Goal: Transaction & Acquisition: Download file/media

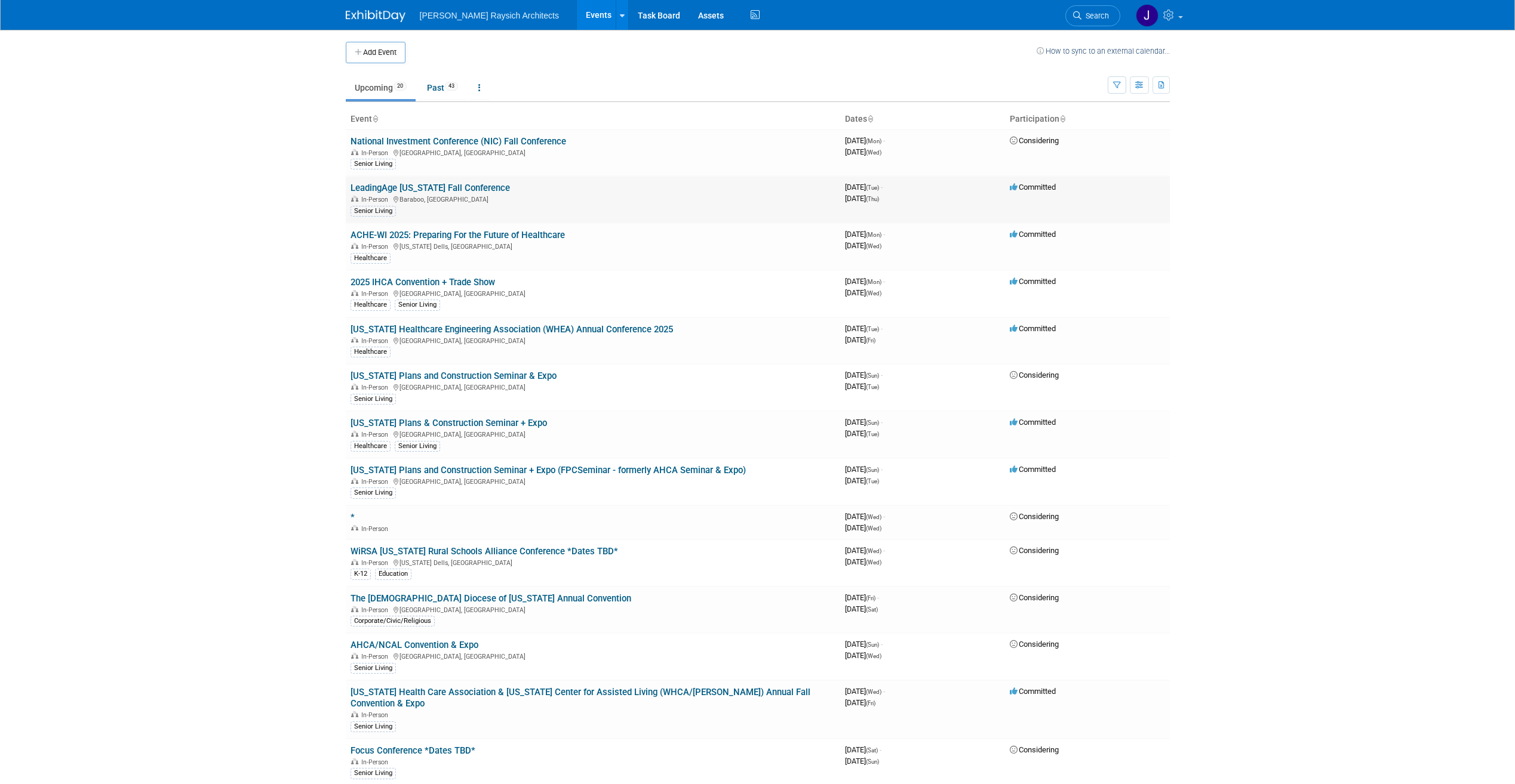
click at [445, 188] on link "LeadingAge [US_STATE] Fall Conference" at bounding box center [430, 188] width 159 height 10
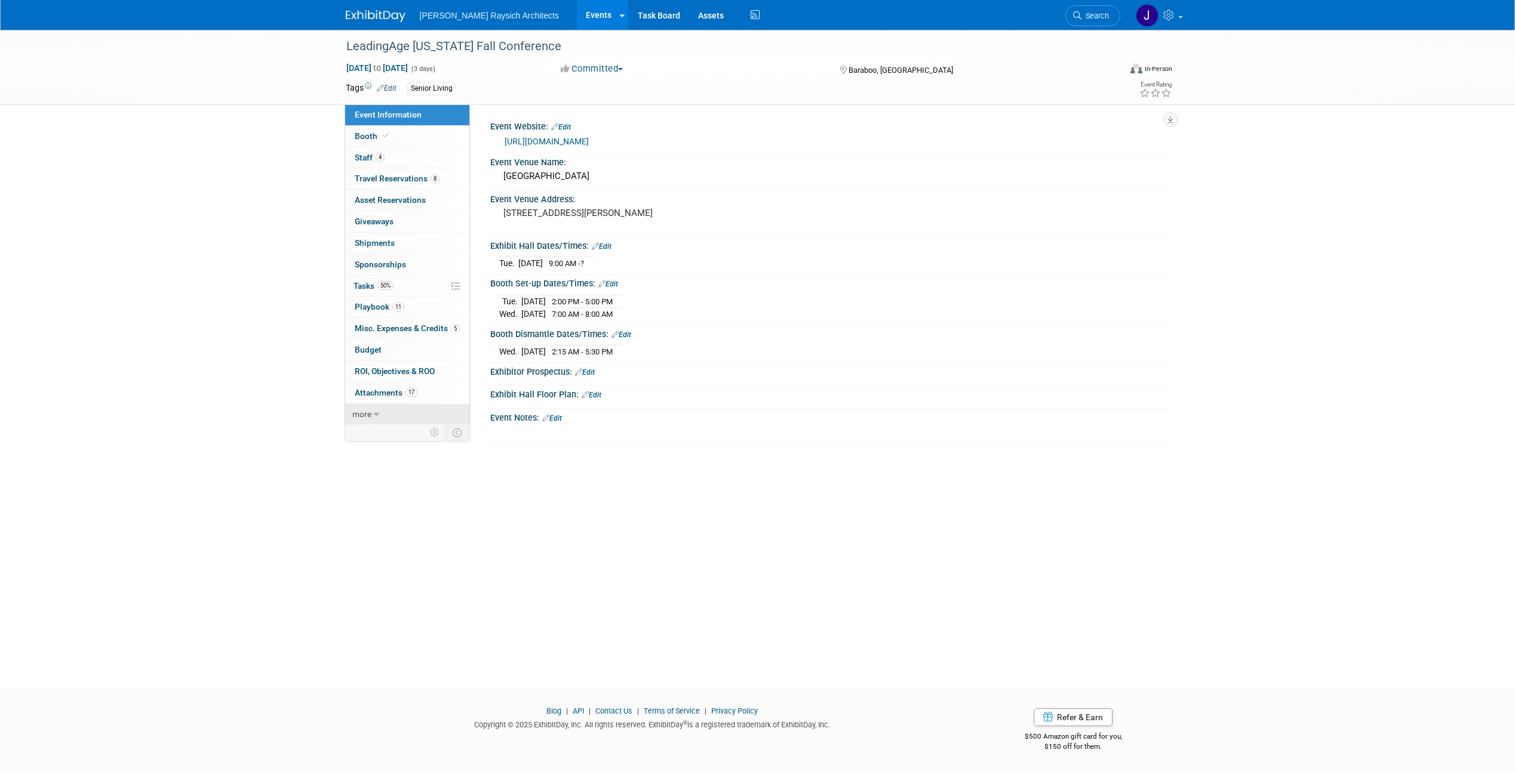
click at [375, 408] on link "more" at bounding box center [407, 414] width 124 height 21
click at [422, 438] on span "Event Binder (.pdf export)" at bounding box center [403, 435] width 95 height 10
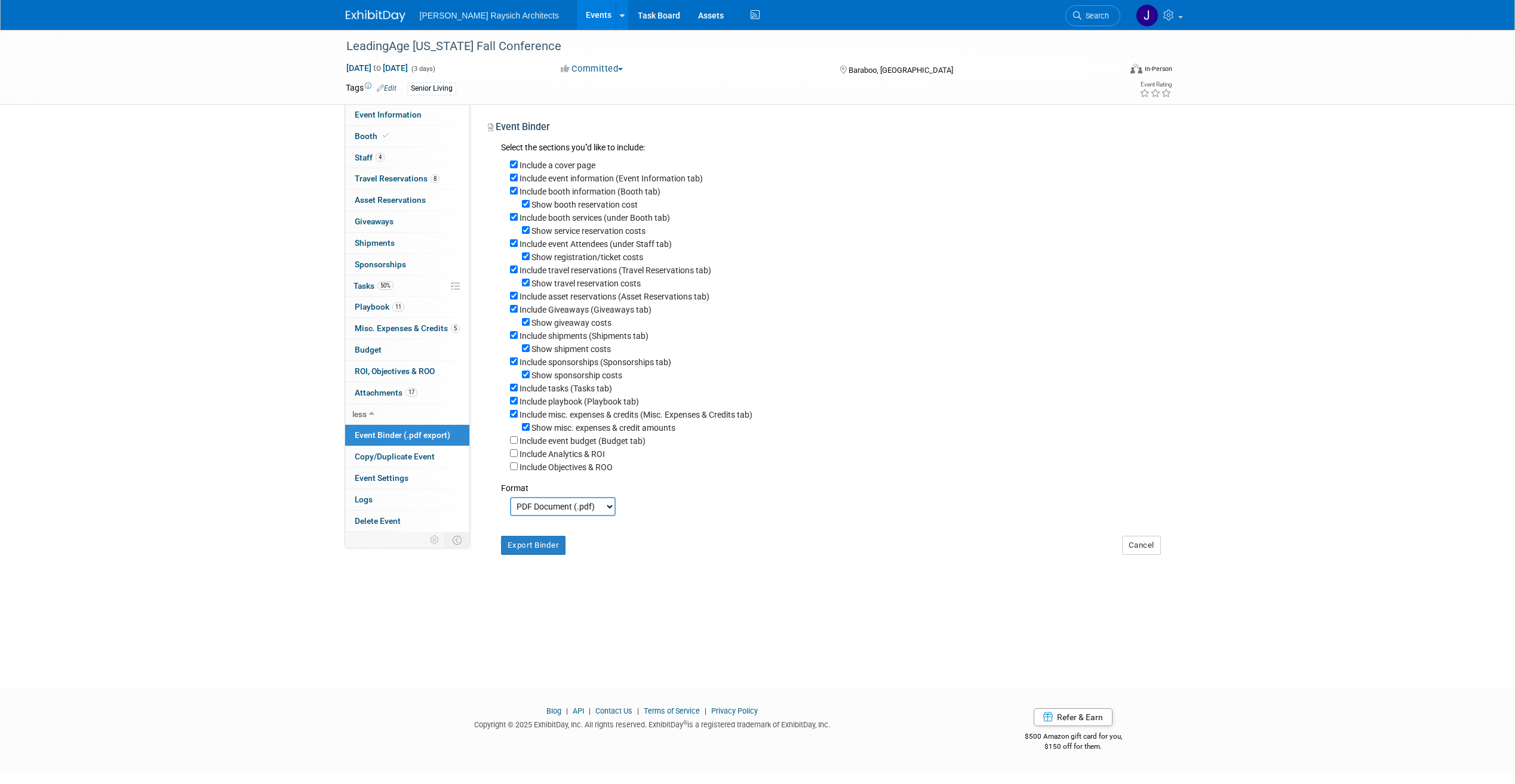
click at [577, 516] on select "PDF Document (.pdf) Microsoft Word (.docx)" at bounding box center [563, 507] width 106 height 19
click at [580, 516] on select "PDF Document (.pdf) Microsoft Word (.docx)" at bounding box center [563, 507] width 106 height 19
click at [531, 555] on button "Export Binder" at bounding box center [533, 546] width 65 height 19
click at [666, 97] on div "Tags Edit Senior Living" at bounding box center [689, 89] width 686 height 18
click at [381, 121] on link "Event Information" at bounding box center [407, 115] width 124 height 21
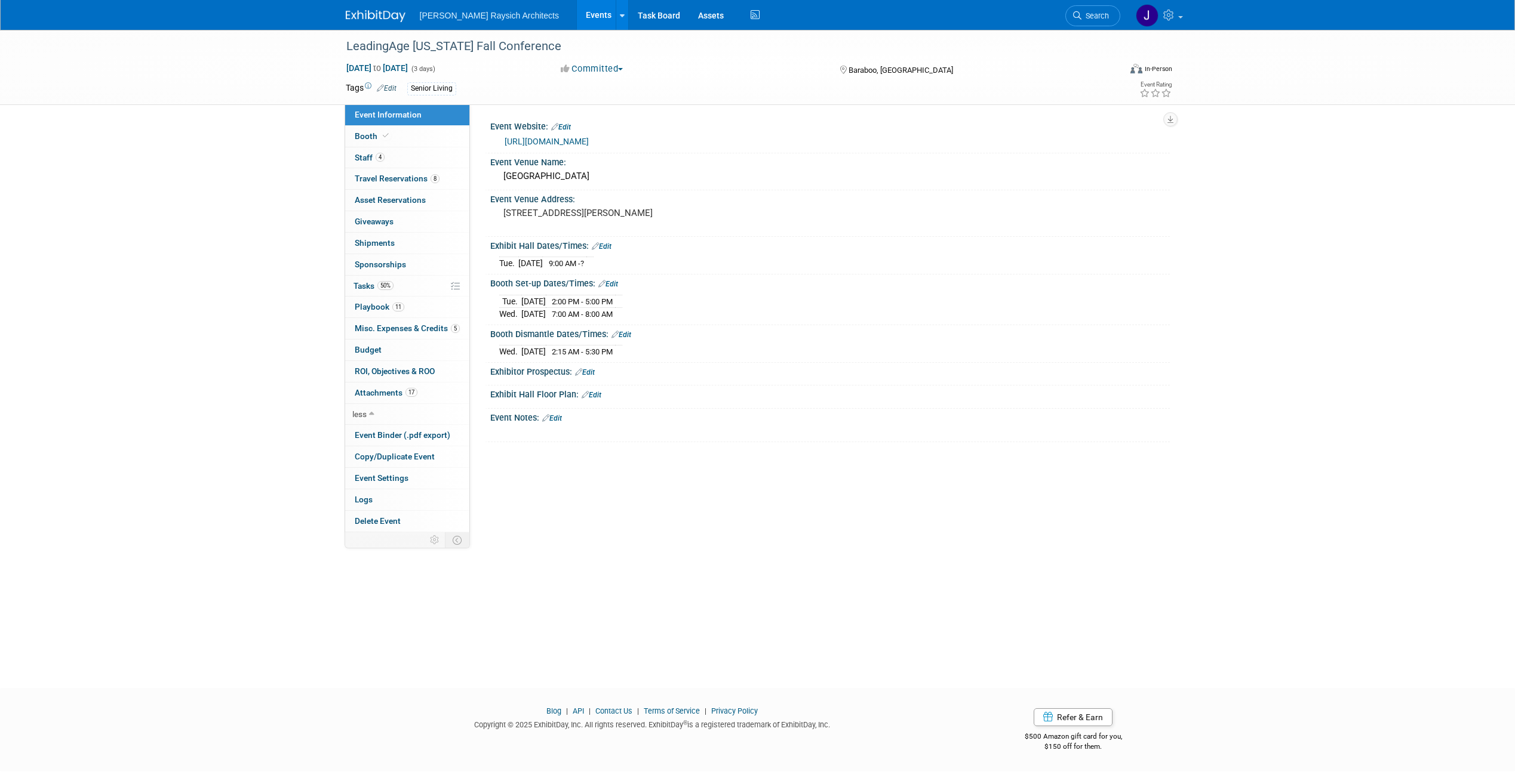
click at [1136, 65] on img at bounding box center [1136, 68] width 12 height 10
click at [1249, 60] on div "LeadingAge Wisconsin Fall Conference Sep 9, 2025 to Sep 11, 2025 (3 days) Sep 9…" at bounding box center [758, 67] width 1515 height 75
